Goal: Task Accomplishment & Management: Use online tool/utility

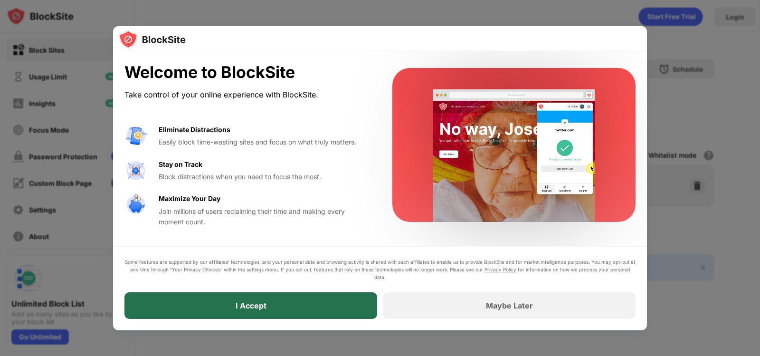
click at [311, 303] on div "I Accept" at bounding box center [250, 305] width 253 height 27
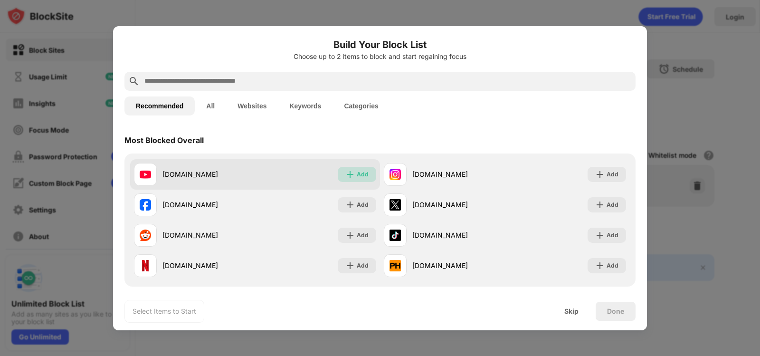
click at [352, 173] on div "Add" at bounding box center [357, 174] width 38 height 15
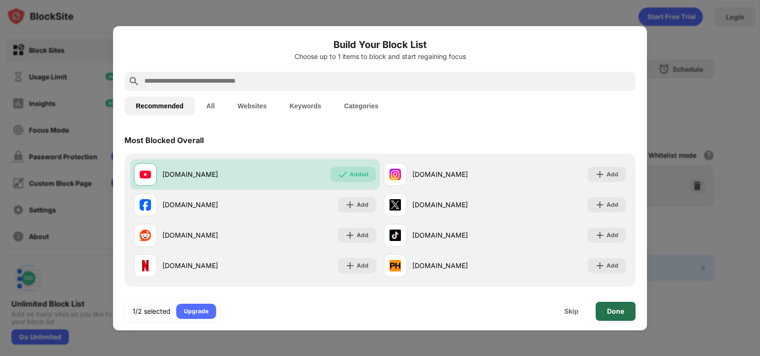
click at [612, 313] on div "Done" at bounding box center [615, 311] width 17 height 8
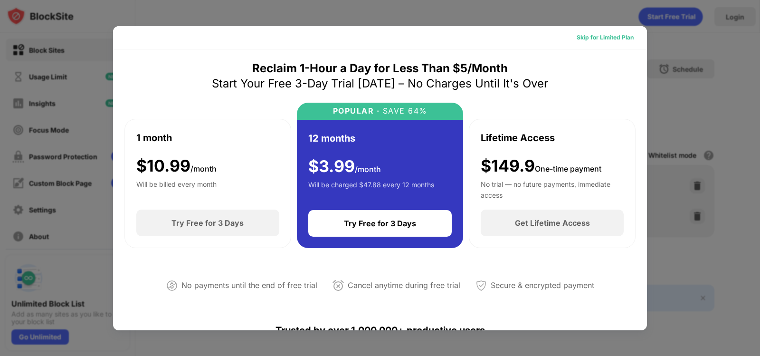
click at [605, 37] on div "Skip for Limited Plan" at bounding box center [604, 37] width 57 height 9
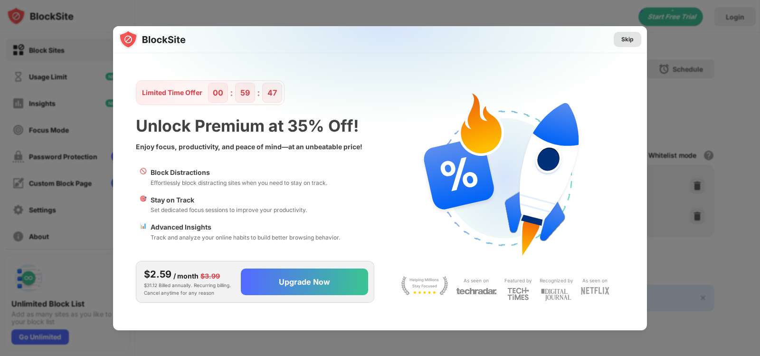
click at [627, 39] on div "Skip" at bounding box center [627, 39] width 12 height 9
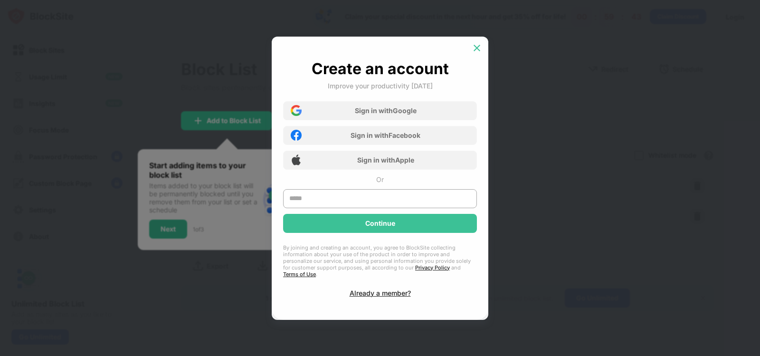
click at [480, 53] on img at bounding box center [476, 47] width 9 height 9
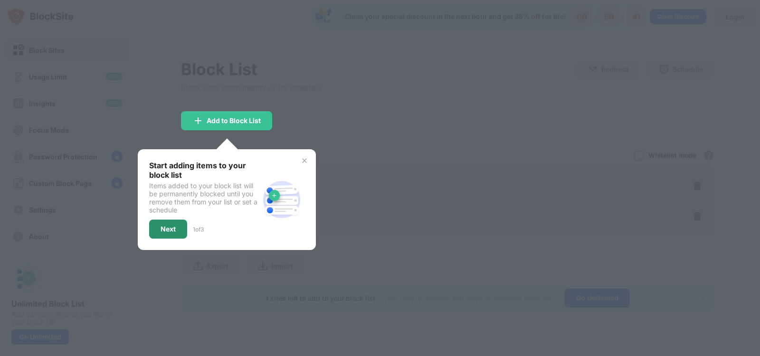
click at [173, 226] on div "Next" at bounding box center [167, 229] width 15 height 8
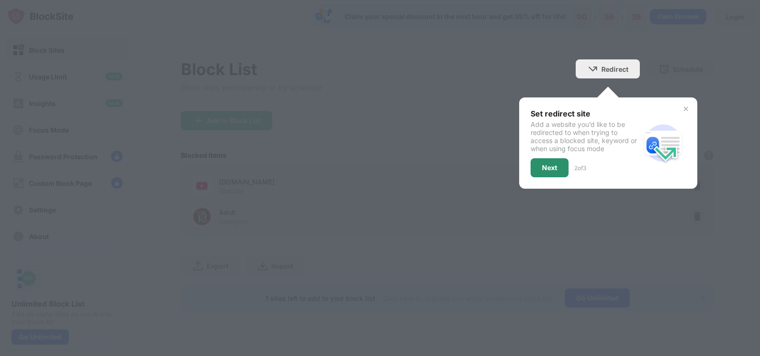
click at [547, 169] on div "Next" at bounding box center [549, 168] width 15 height 8
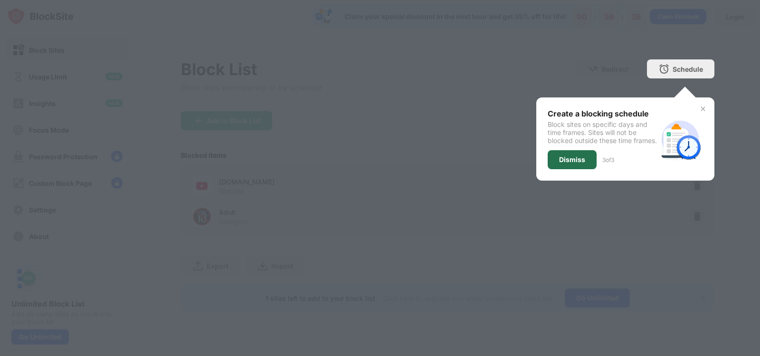
click at [560, 163] on div "Dismiss" at bounding box center [572, 160] width 26 height 8
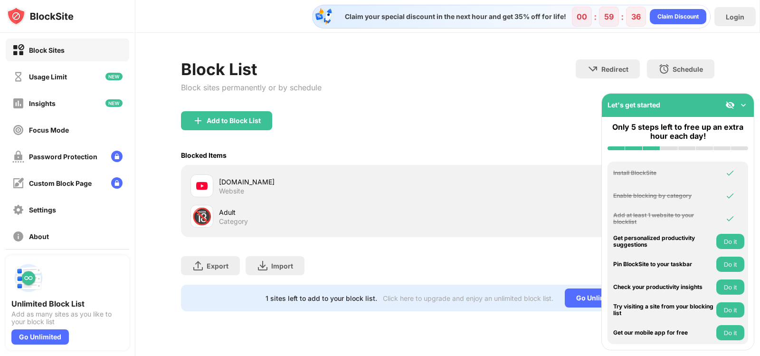
click at [470, 164] on div "Add to Block List Blocked Items Whitelist mode Block all websites except for th…" at bounding box center [447, 174] width 533 height 126
